Goal: Information Seeking & Learning: Find specific fact

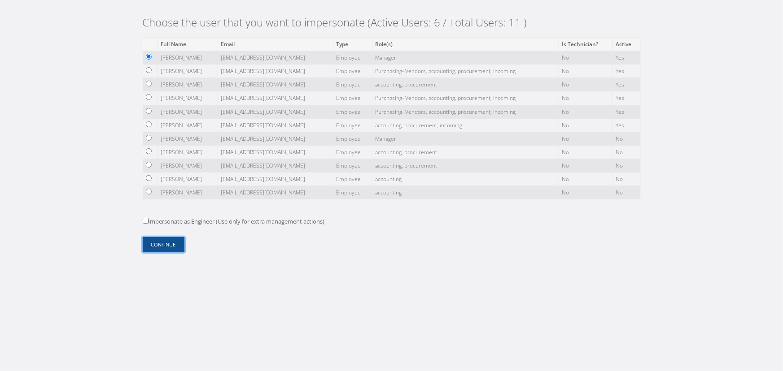
click at [165, 248] on button "Continue" at bounding box center [164, 245] width 42 height 16
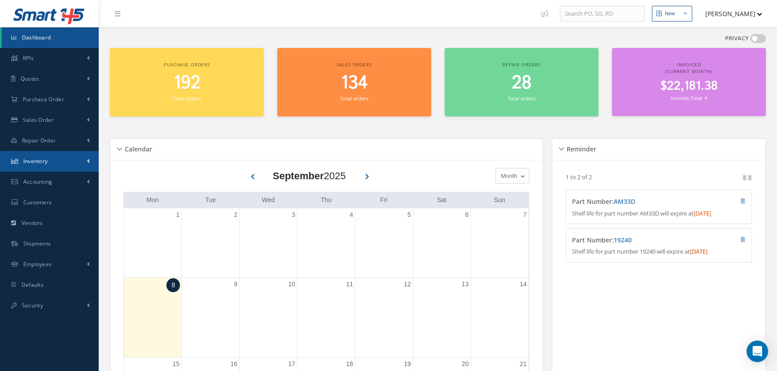
click at [59, 165] on link "Inventory" at bounding box center [49, 161] width 99 height 21
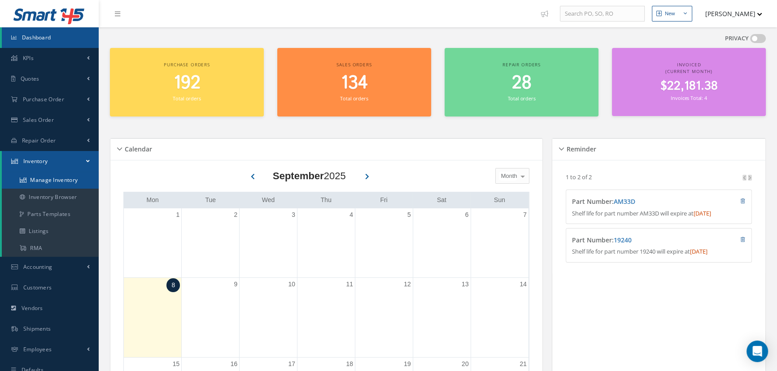
click at [72, 178] on link "Manage Inventory" at bounding box center [50, 180] width 97 height 17
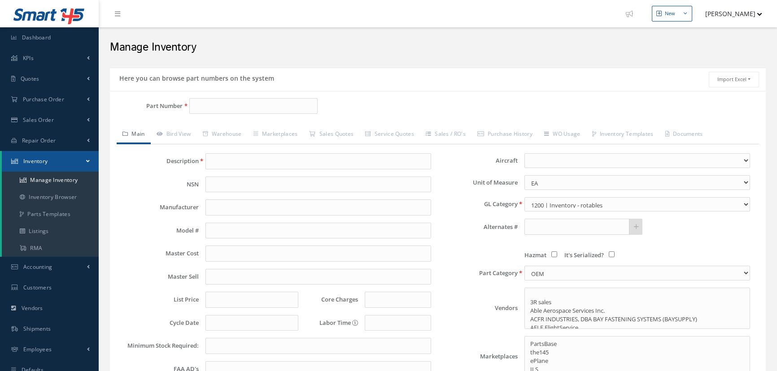
select select
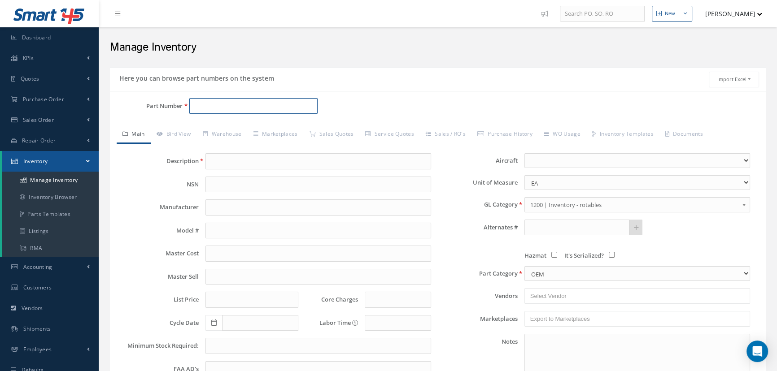
click at [232, 110] on input "Part Number" at bounding box center [253, 106] width 128 height 16
paste input "130447-1"
type input "130447-1"
click at [321, 135] on link "Sales Quotes" at bounding box center [331, 135] width 56 height 19
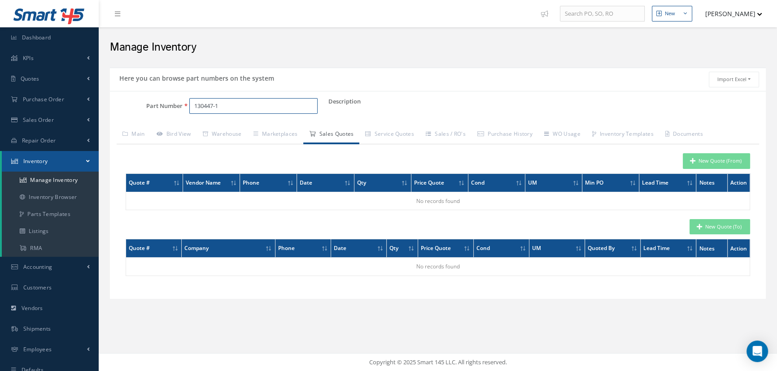
click at [224, 109] on input "130447-1" at bounding box center [253, 106] width 128 height 16
drag, startPoint x: 228, startPoint y: 109, endPoint x: 152, endPoint y: 105, distance: 75.9
click at [152, 105] on div "Part Number 130447-1" at bounding box center [219, 106] width 218 height 16
click at [73, 73] on link "Quotes" at bounding box center [49, 79] width 99 height 21
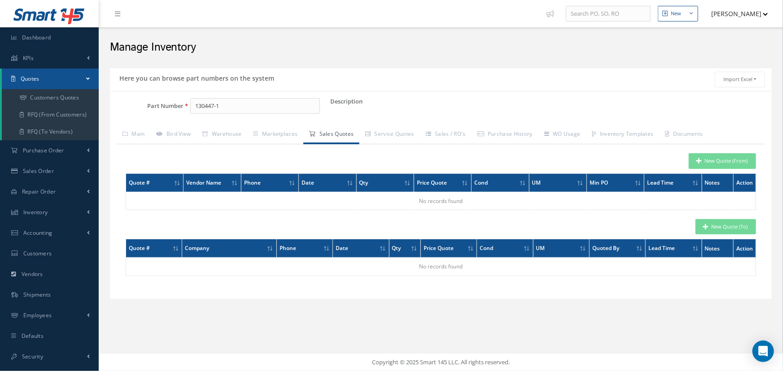
click at [736, 15] on button "[PERSON_NAME]" at bounding box center [734, 13] width 65 height 17
click at [709, 110] on link "Logout" at bounding box center [732, 106] width 72 height 15
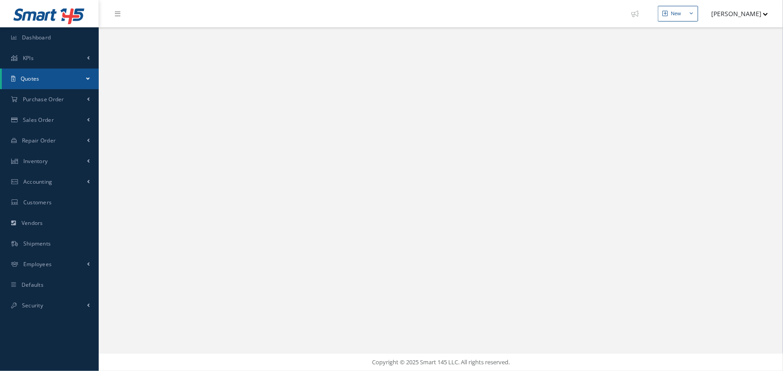
select select "25"
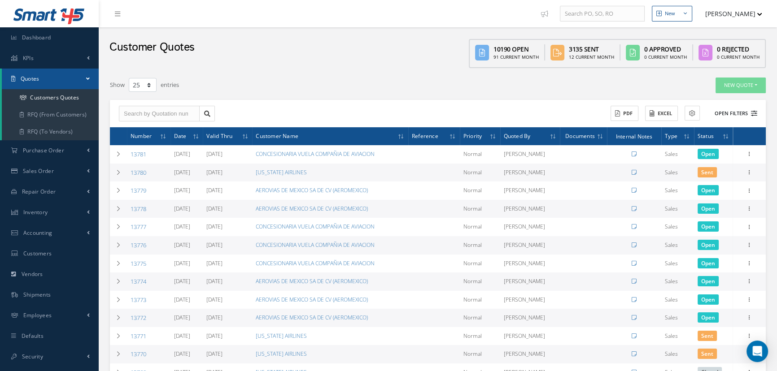
click at [735, 106] on button "Open Filters" at bounding box center [731, 113] width 51 height 15
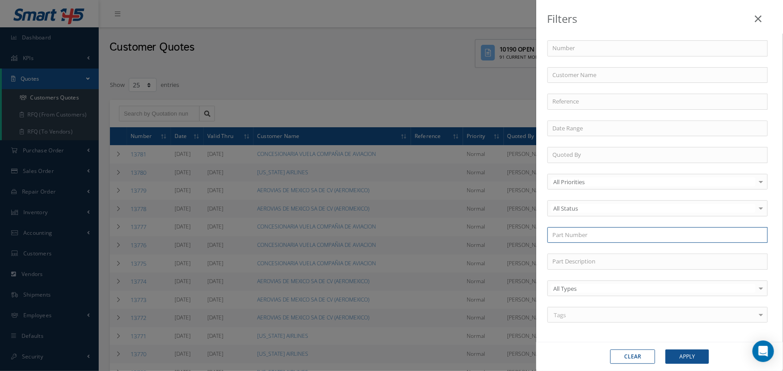
click at [574, 234] on input "text" at bounding box center [657, 235] width 220 height 16
paste input "130447-1"
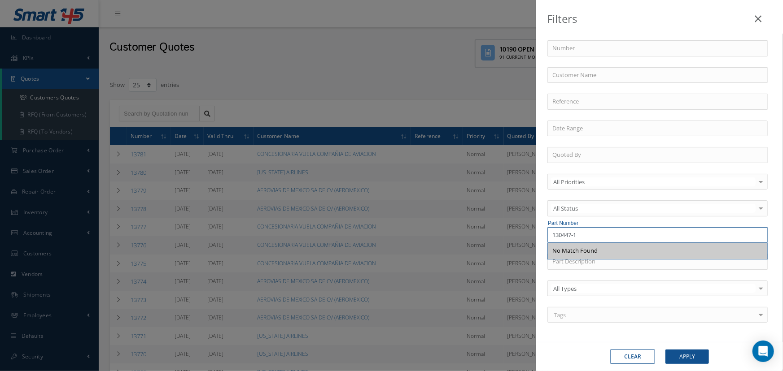
type input "130447-1"
click at [755, 19] on icon at bounding box center [757, 18] width 7 height 11
